Goal: Communication & Community: Answer question/provide support

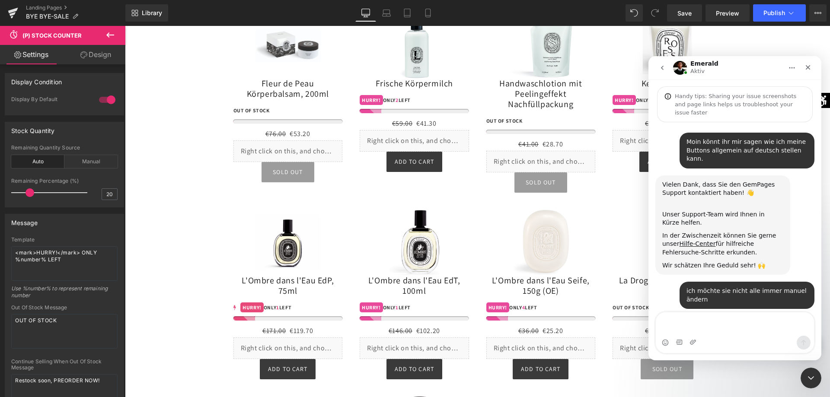
scroll to position [1456, 0]
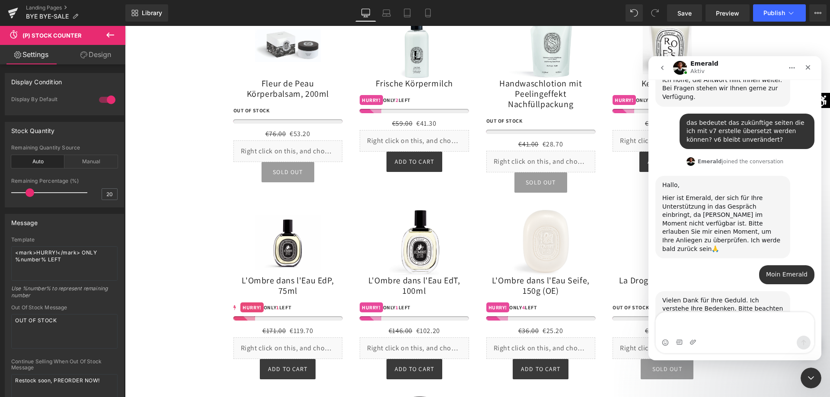
click at [730, 326] on textarea "Nachricht senden..." at bounding box center [735, 324] width 158 height 23
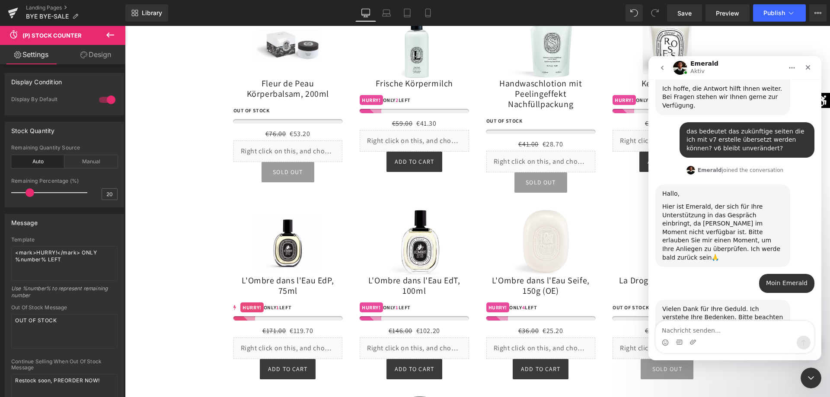
click at [685, 329] on textarea "Nachricht senden..." at bounding box center [735, 328] width 158 height 15
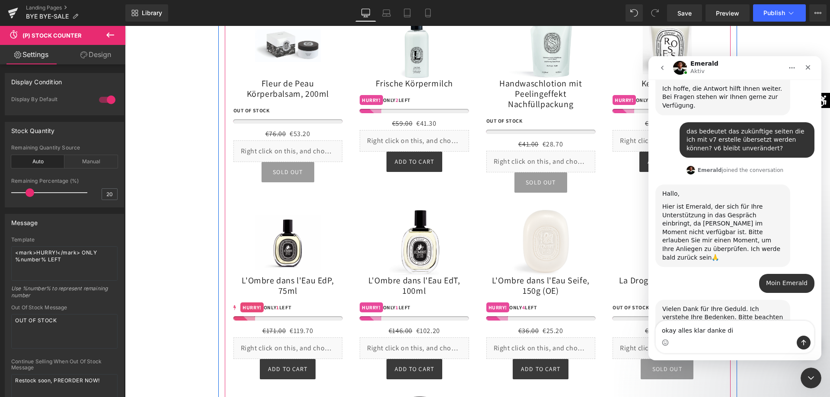
type textarea "okay alles klar danke dir"
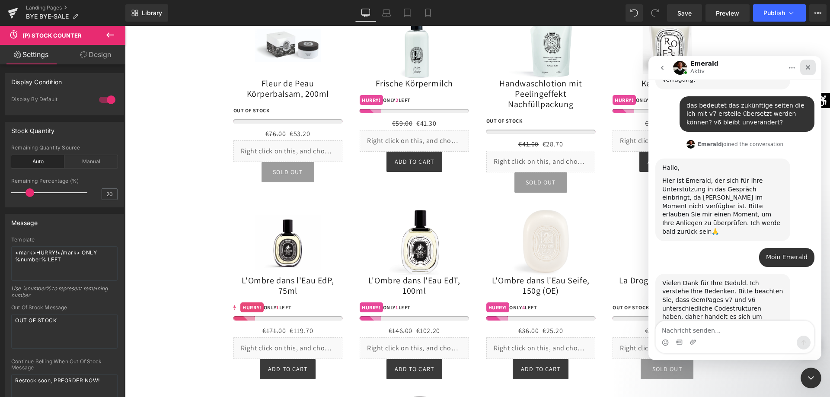
click at [811, 70] on div "Schließen" at bounding box center [808, 68] width 16 height 16
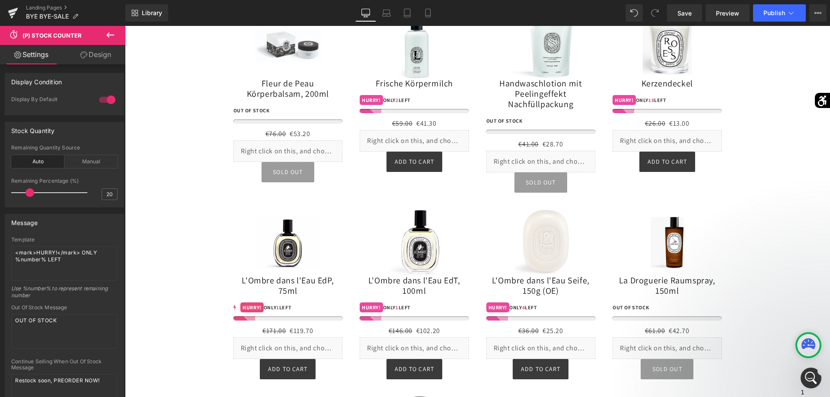
scroll to position [0, 0]
click at [807, 370] on div "Intercom-Nachrichtendienst öffnen" at bounding box center [809, 377] width 29 height 29
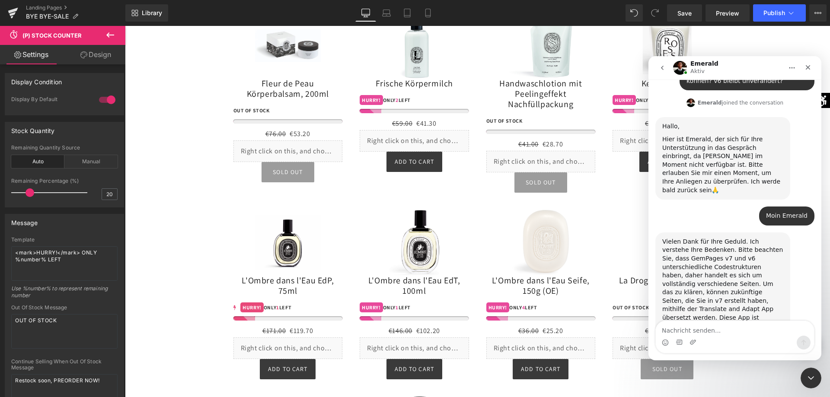
scroll to position [1, 0]
click at [809, 66] on icon "Schließen" at bounding box center [808, 67] width 5 height 5
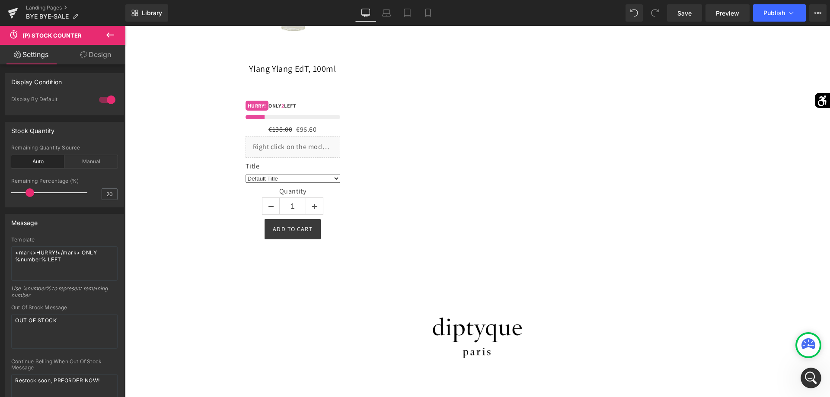
scroll to position [3552, 0]
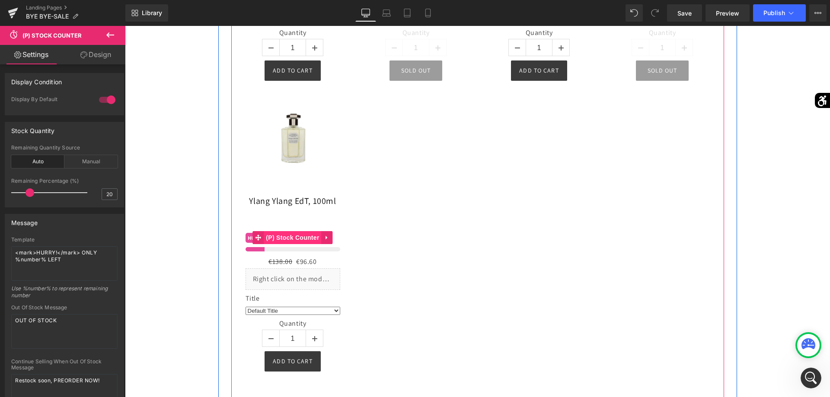
click at [285, 240] on span "(P) Stock Counter" at bounding box center [292, 237] width 57 height 13
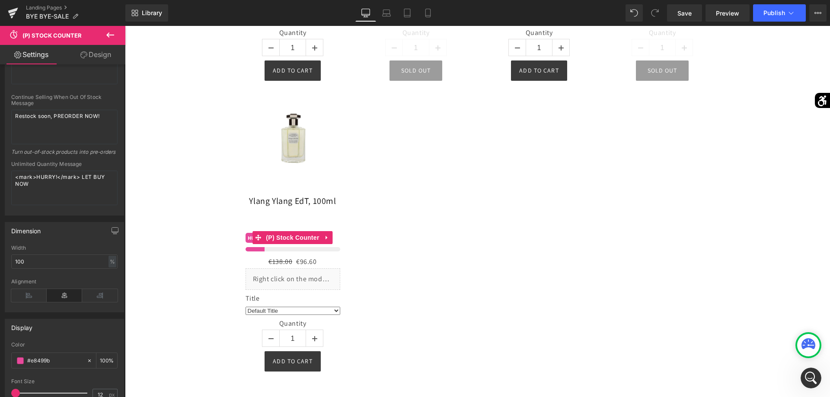
scroll to position [441, 0]
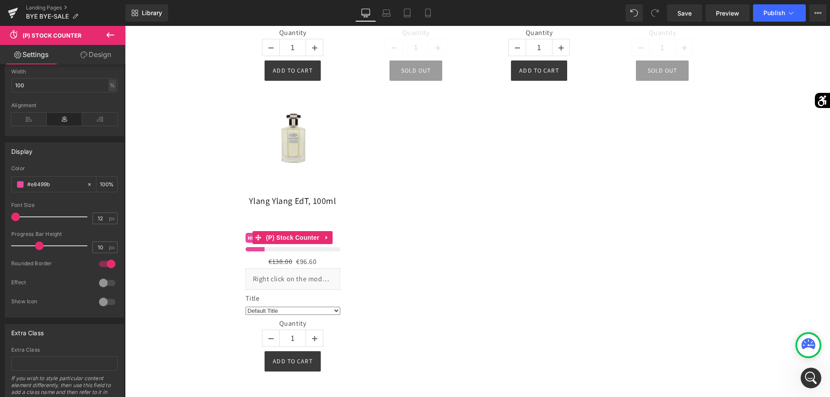
click at [104, 281] on div at bounding box center [107, 283] width 21 height 14
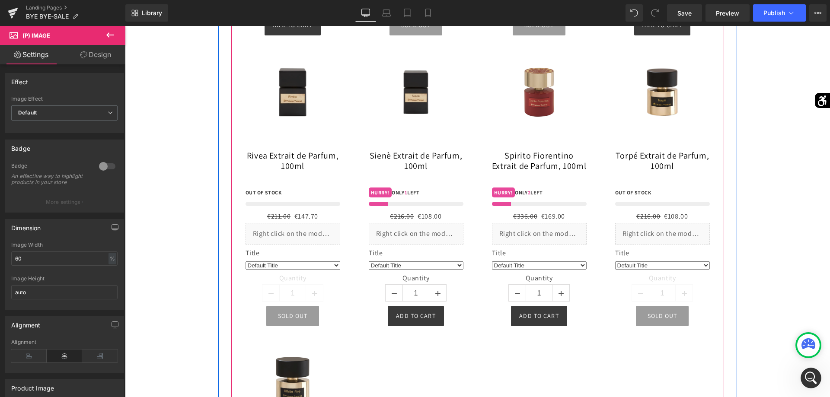
click at [402, 202] on div at bounding box center [416, 204] width 95 height 4
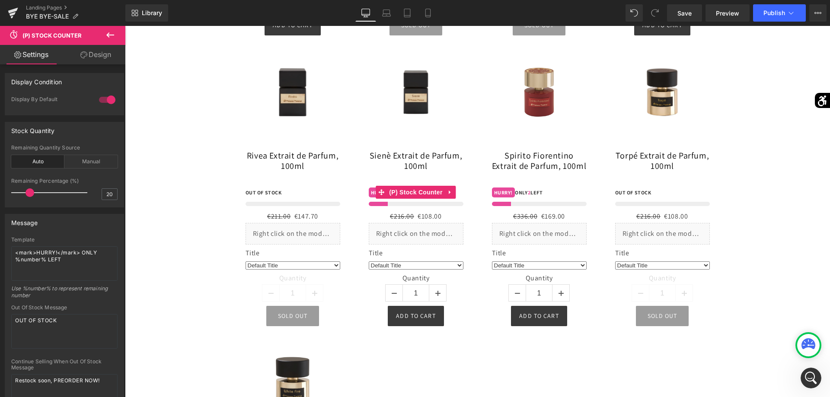
scroll to position [397, 0]
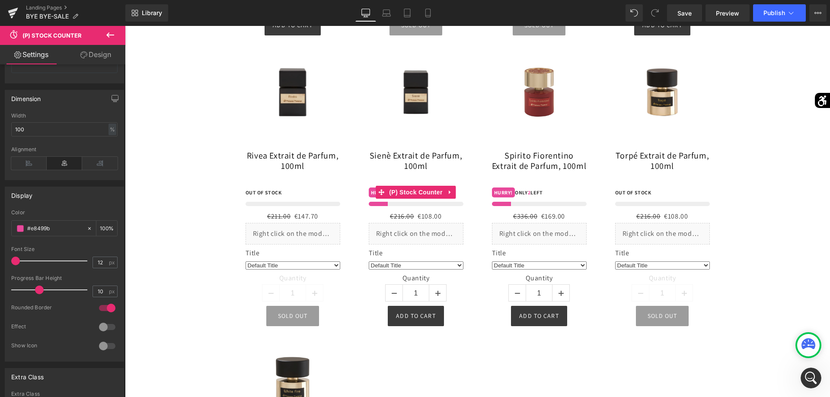
click at [103, 329] on div at bounding box center [107, 327] width 21 height 14
click at [682, 13] on span "Save" at bounding box center [684, 13] width 14 height 9
click at [783, 7] on button "Publish" at bounding box center [779, 12] width 53 height 17
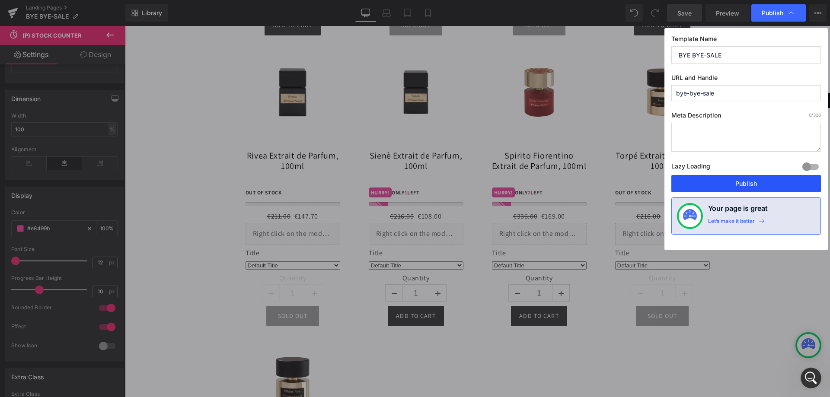
drag, startPoint x: 731, startPoint y: 184, endPoint x: 604, endPoint y: 159, distance: 129.1
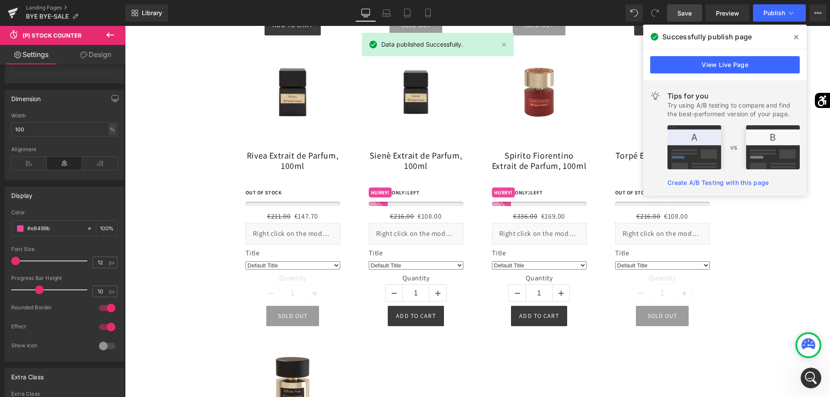
click at [0, 0] on span at bounding box center [0, 0] width 0 height 0
